Goal: Information Seeking & Learning: Understand process/instructions

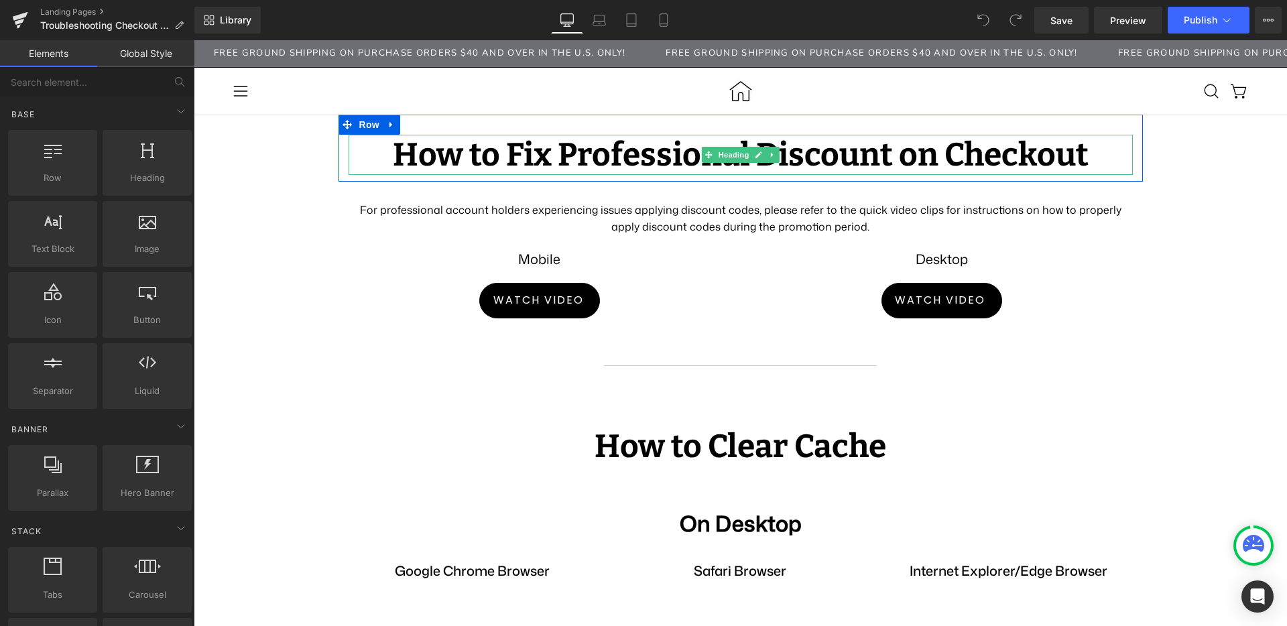
click at [466, 143] on h1 "How to Fix Professional Discount on Checkout" at bounding box center [741, 155] width 784 height 40
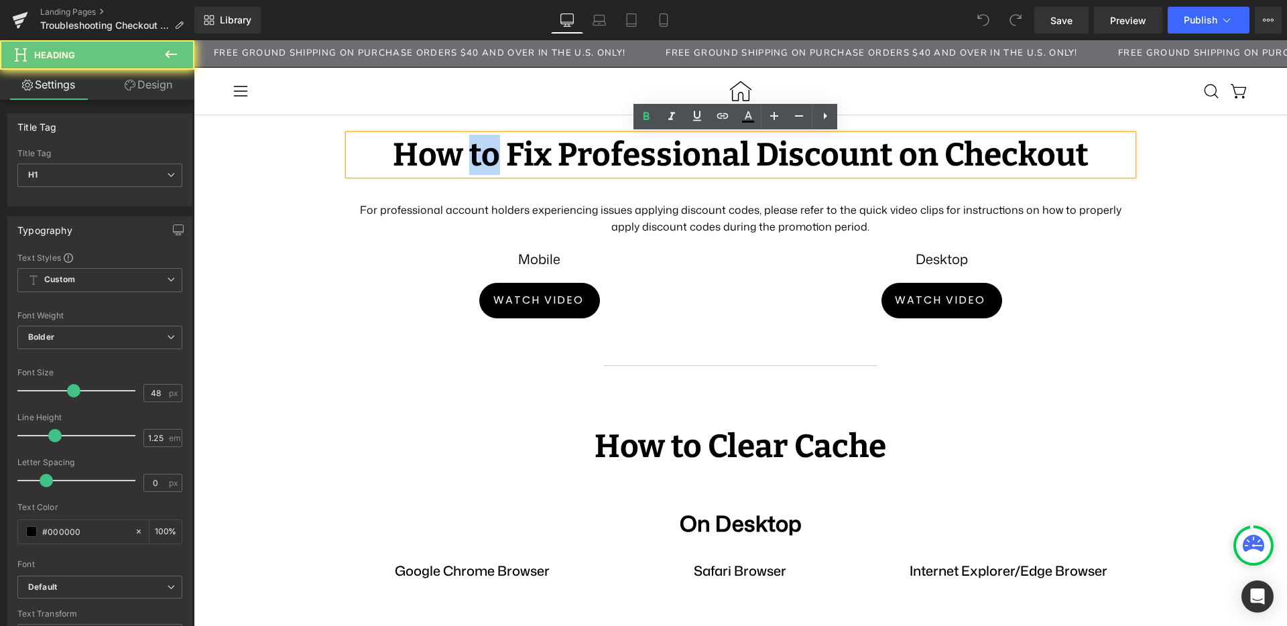
click at [466, 143] on h1 "How to Fix Professional Discount on Checkout" at bounding box center [741, 155] width 784 height 40
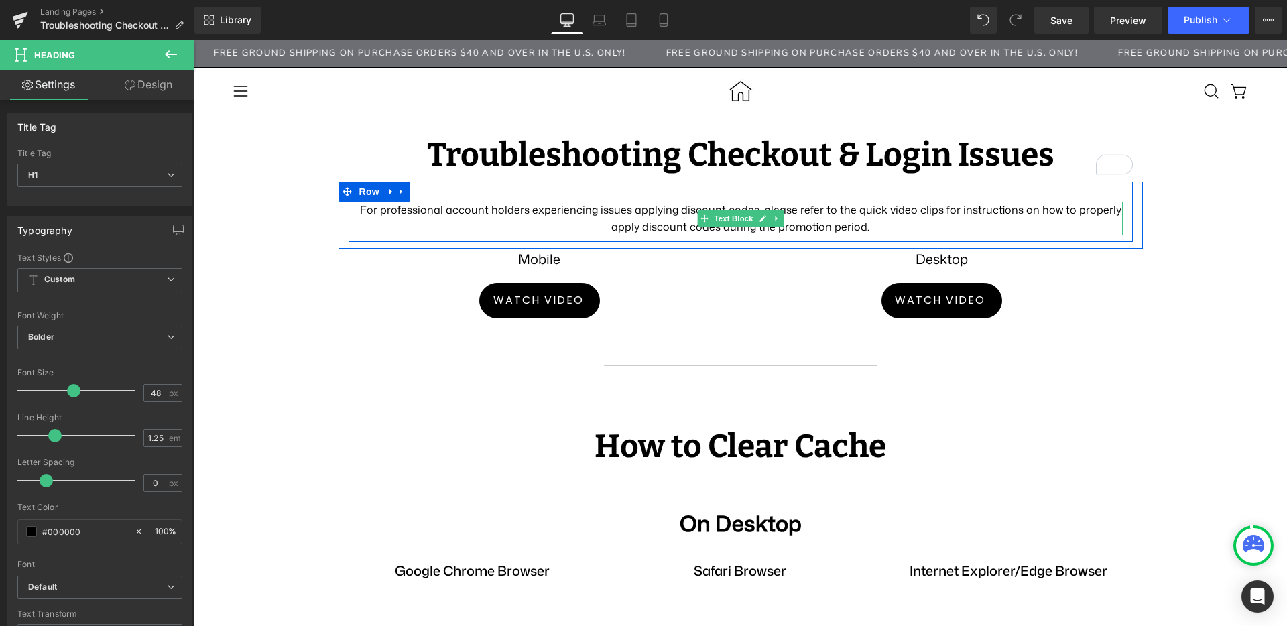
click at [602, 209] on p "For professional account holders experiencing issues applying discount codes, p…" at bounding box center [741, 219] width 764 height 34
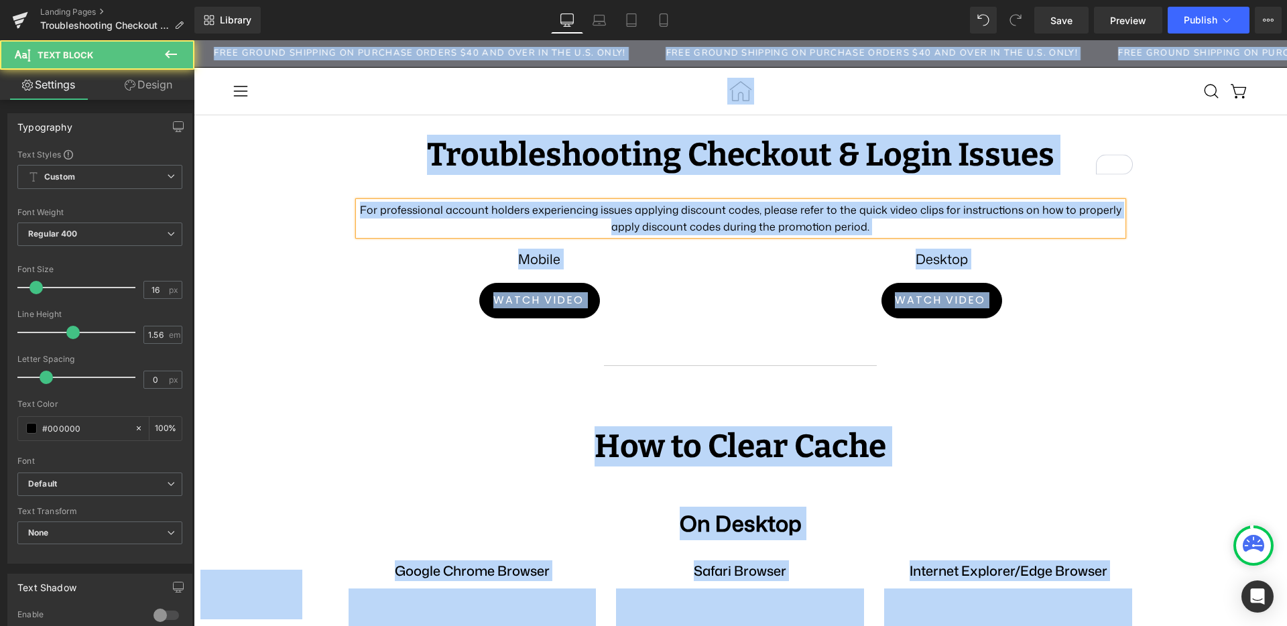
click at [602, 210] on p "For professional account holders experiencing issues applying discount codes, p…" at bounding box center [741, 219] width 764 height 34
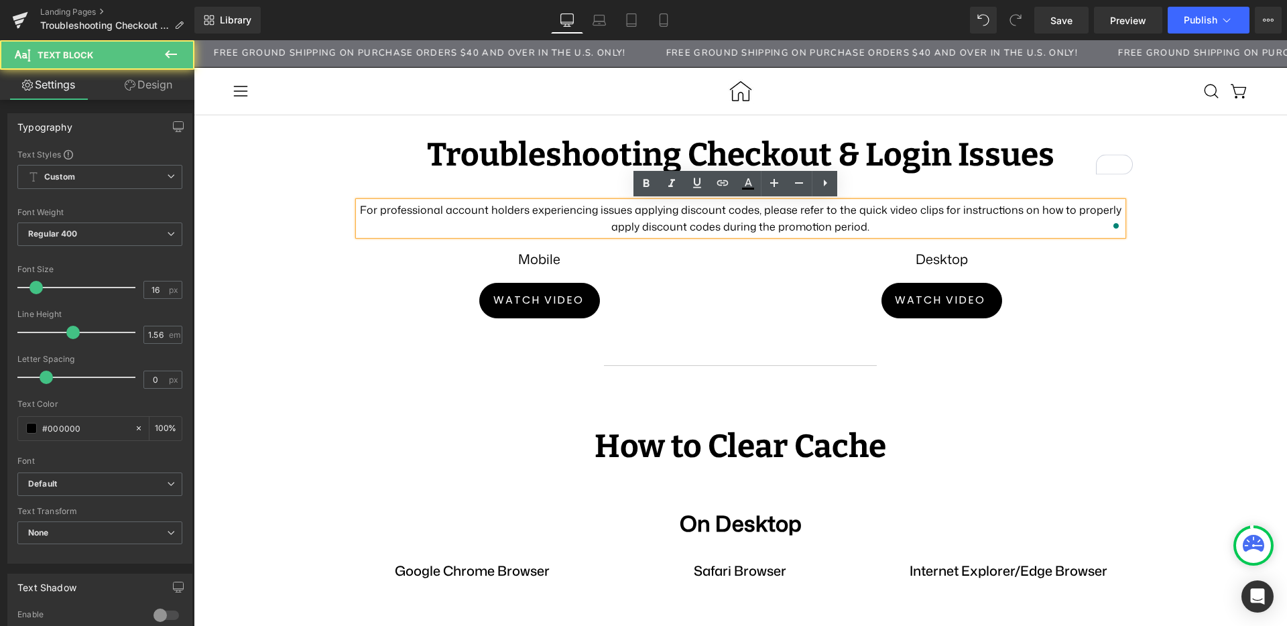
click at [575, 212] on p "For professional account holders experiencing issues applying discount codes, p…" at bounding box center [741, 219] width 764 height 34
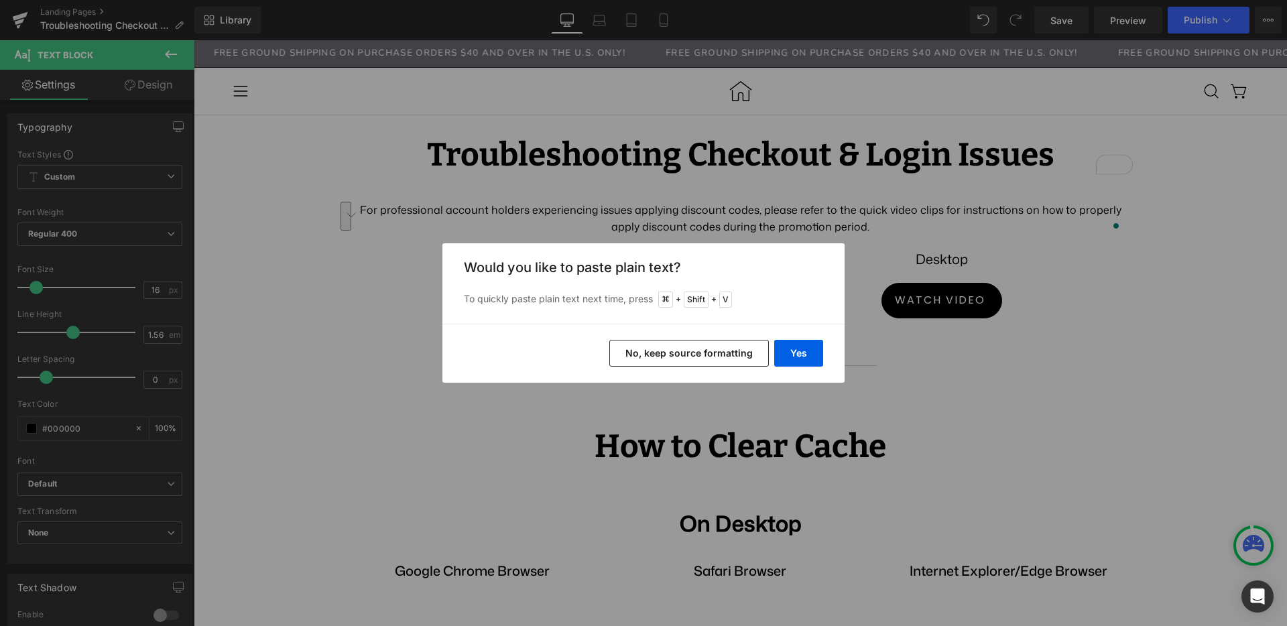
click at [644, 355] on button "No, keep source formatting" at bounding box center [689, 353] width 160 height 27
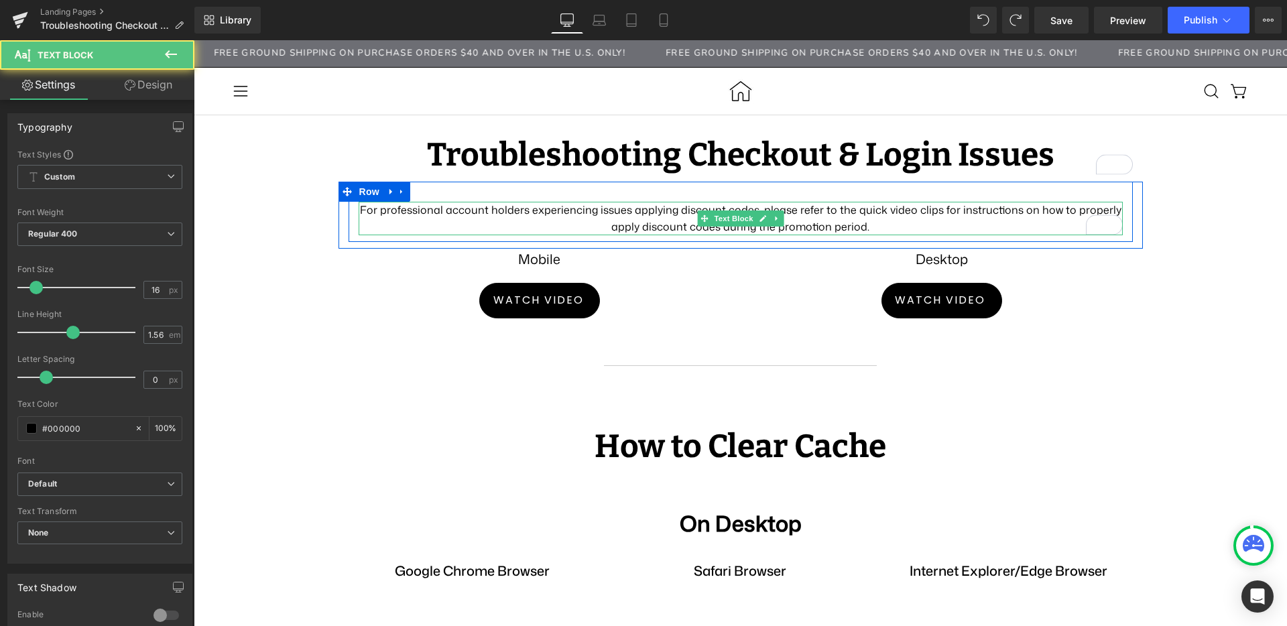
click at [682, 223] on p "For professional account holders experiencing issues applying discount codes, p…" at bounding box center [741, 219] width 764 height 34
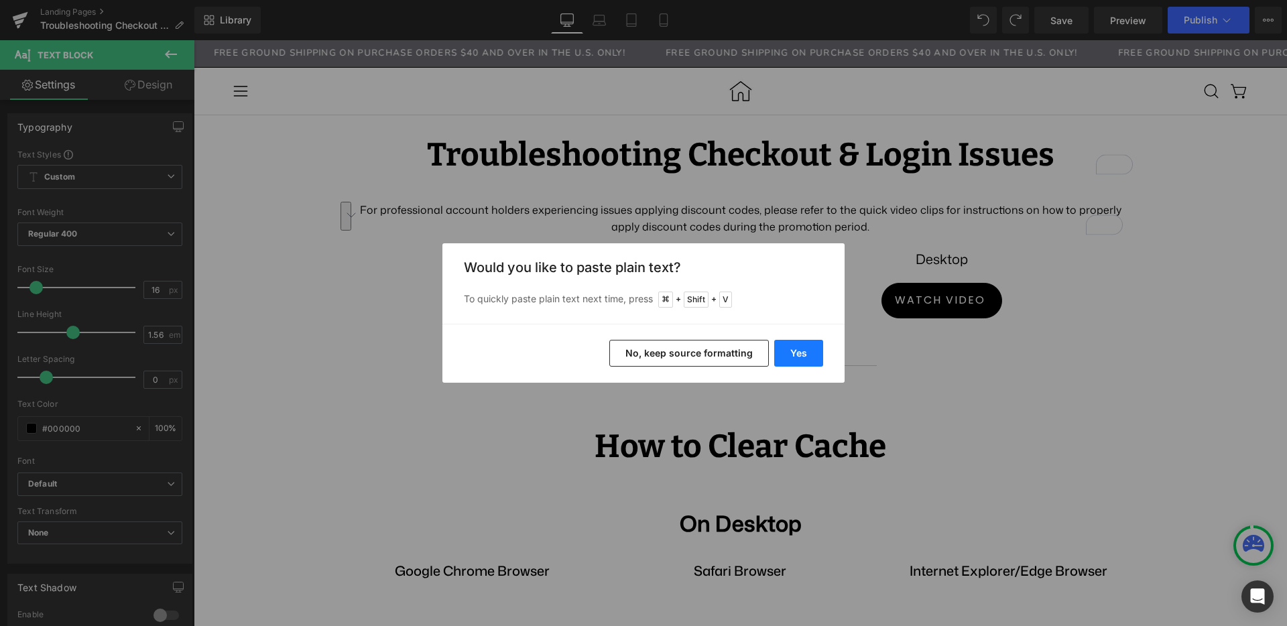
click at [798, 359] on button "Yes" at bounding box center [798, 353] width 49 height 27
